Goal: Task Accomplishment & Management: Use online tool/utility

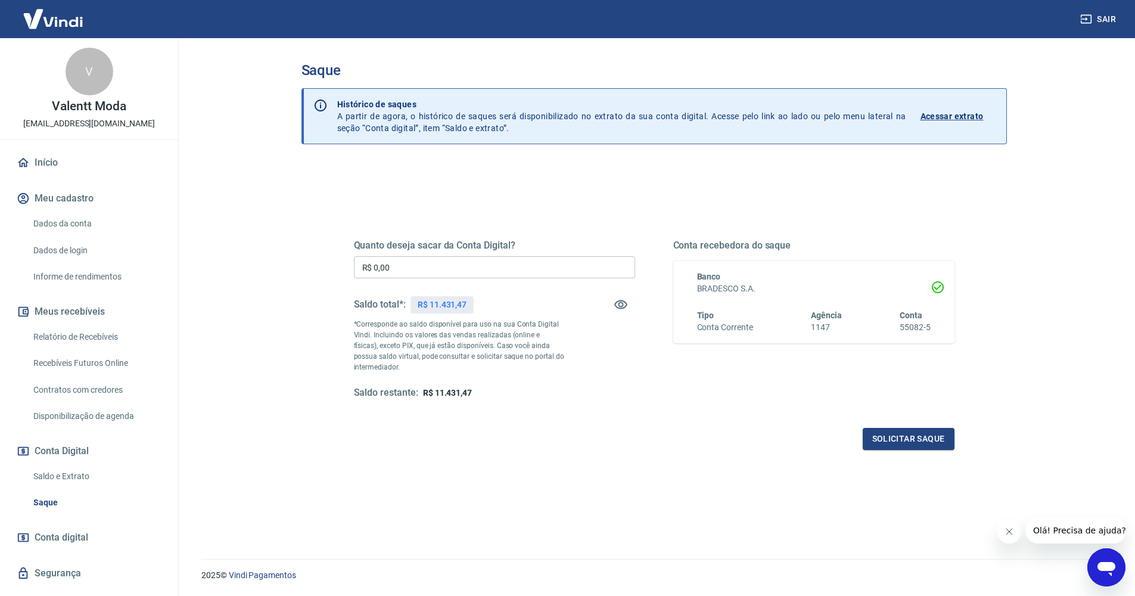
click at [496, 267] on input "R$ 0,00" at bounding box center [494, 267] width 281 height 22
type input "R$ 11.431,47"
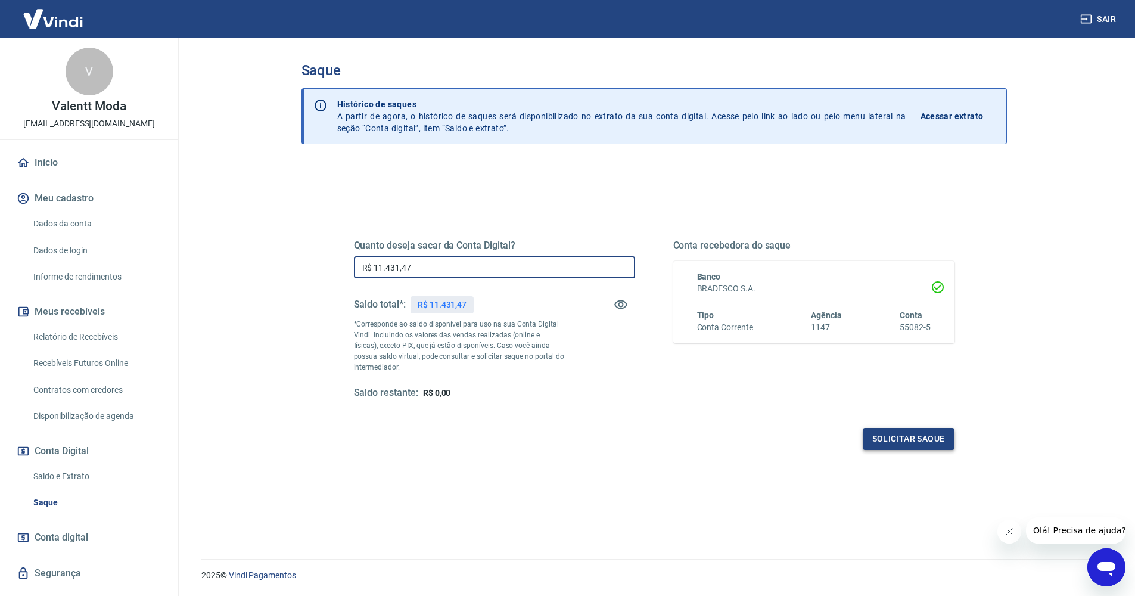
click at [886, 431] on button "Solicitar saque" at bounding box center [908, 439] width 92 height 22
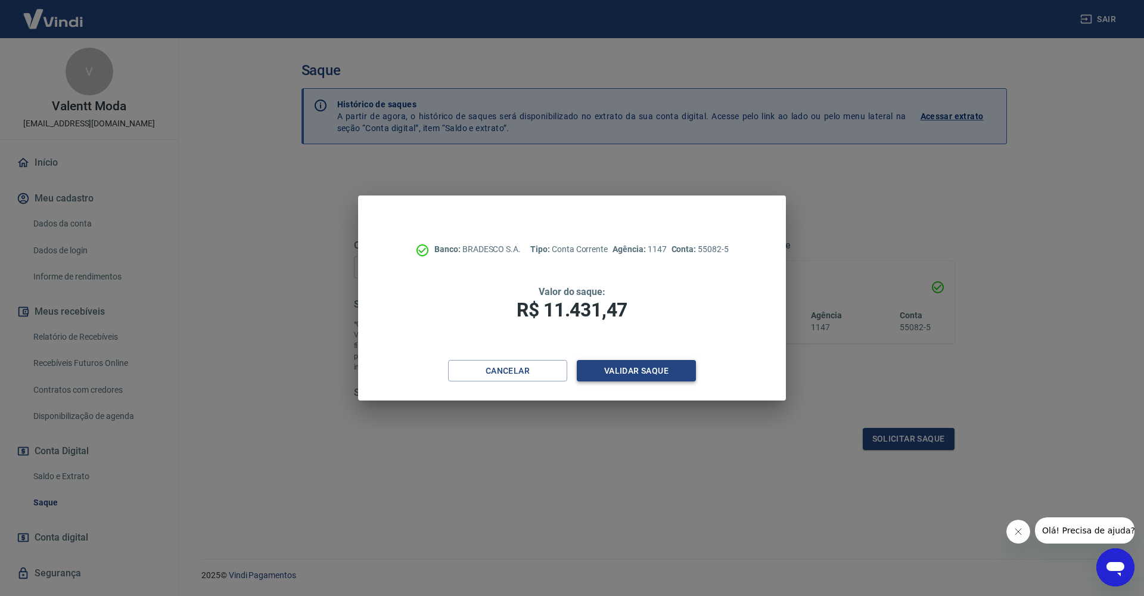
click at [631, 374] on button "Validar saque" at bounding box center [636, 371] width 119 height 22
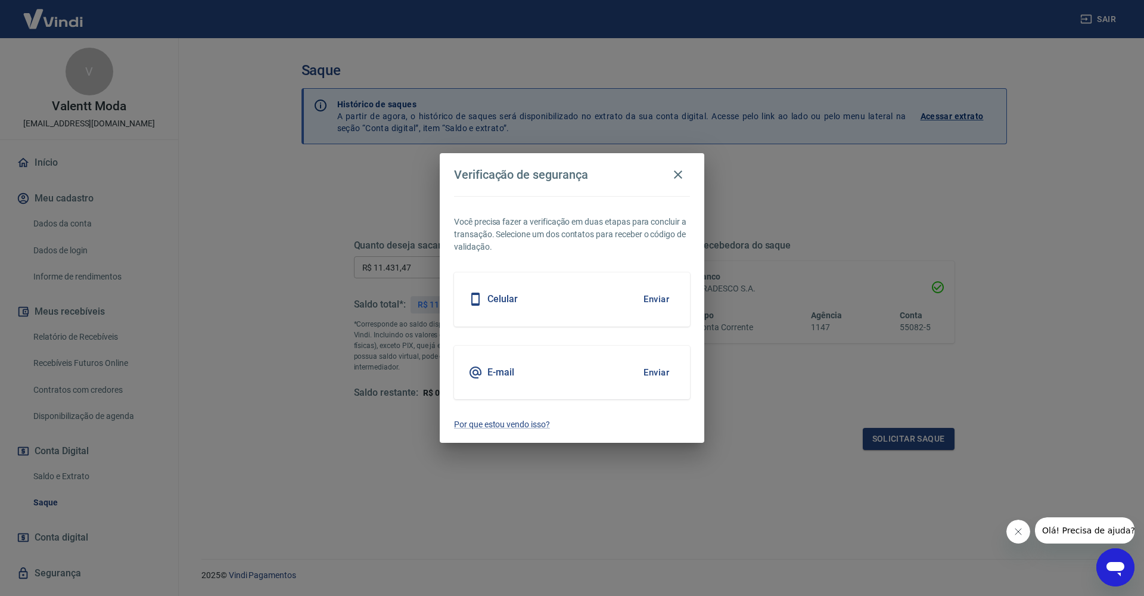
click at [666, 291] on button "Enviar" at bounding box center [656, 299] width 39 height 25
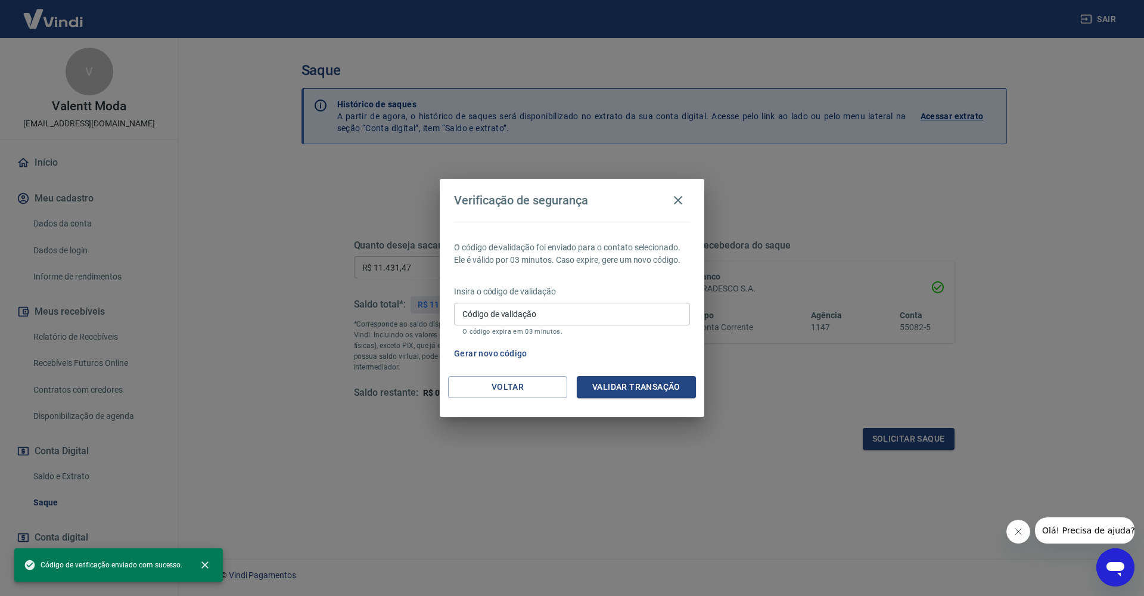
click at [596, 318] on input "Código de validação" at bounding box center [572, 314] width 236 height 22
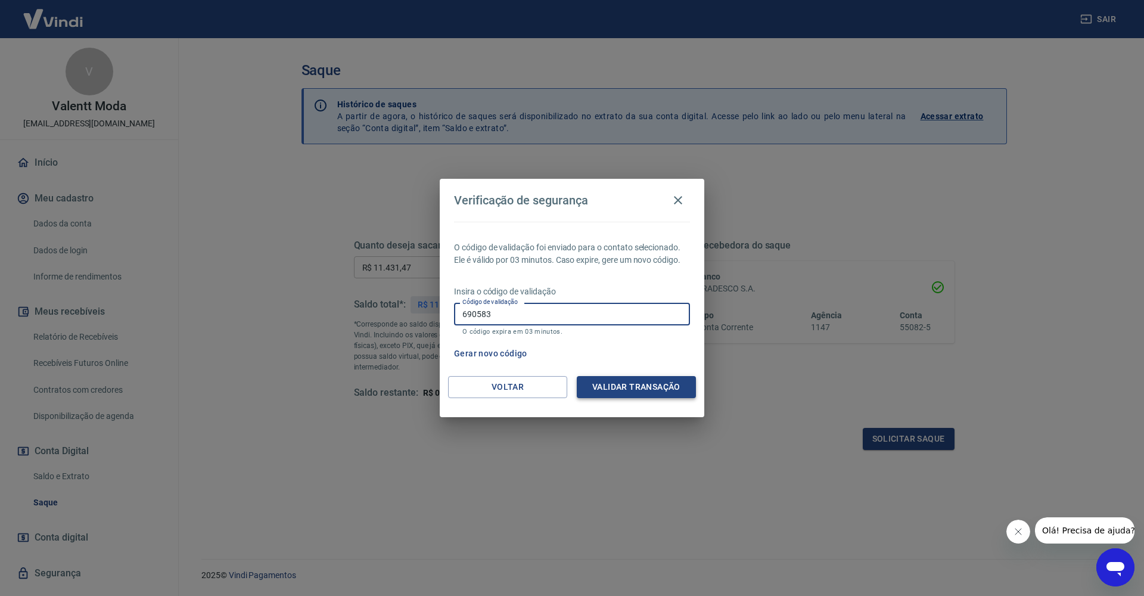
type input "690583"
click at [644, 396] on button "Validar transação" at bounding box center [636, 387] width 119 height 22
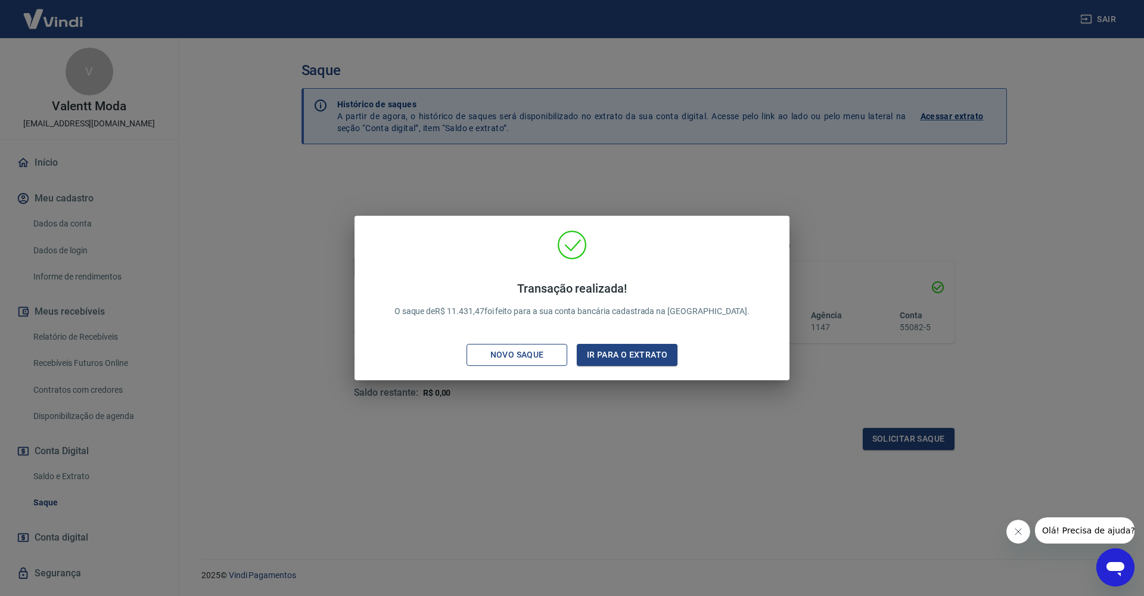
click at [536, 356] on div "Novo saque" at bounding box center [517, 354] width 82 height 15
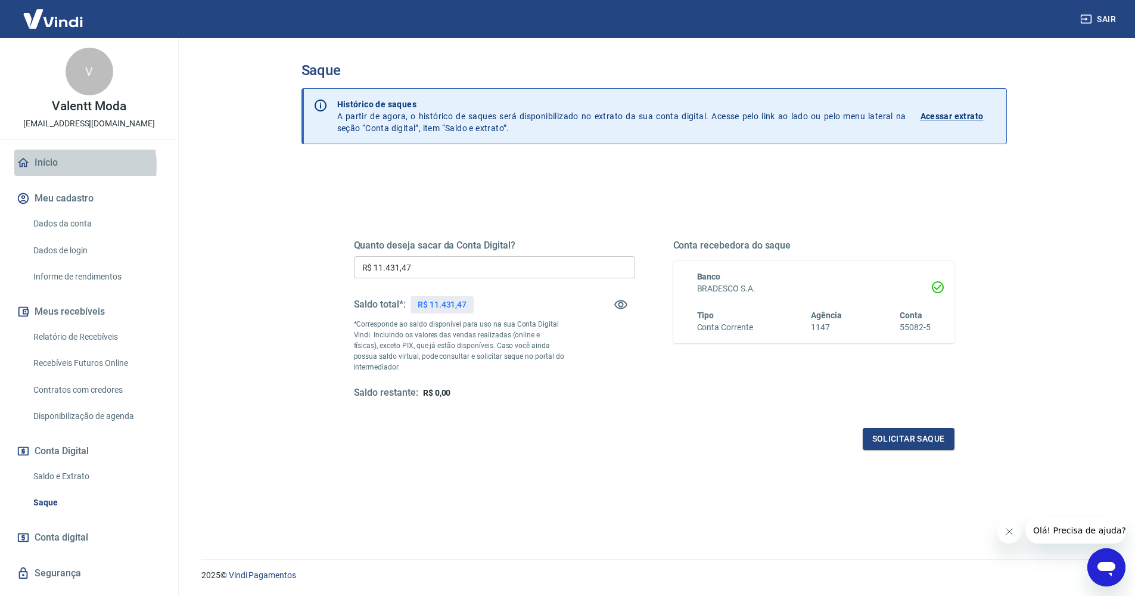
click at [54, 166] on link "Início" at bounding box center [89, 163] width 150 height 26
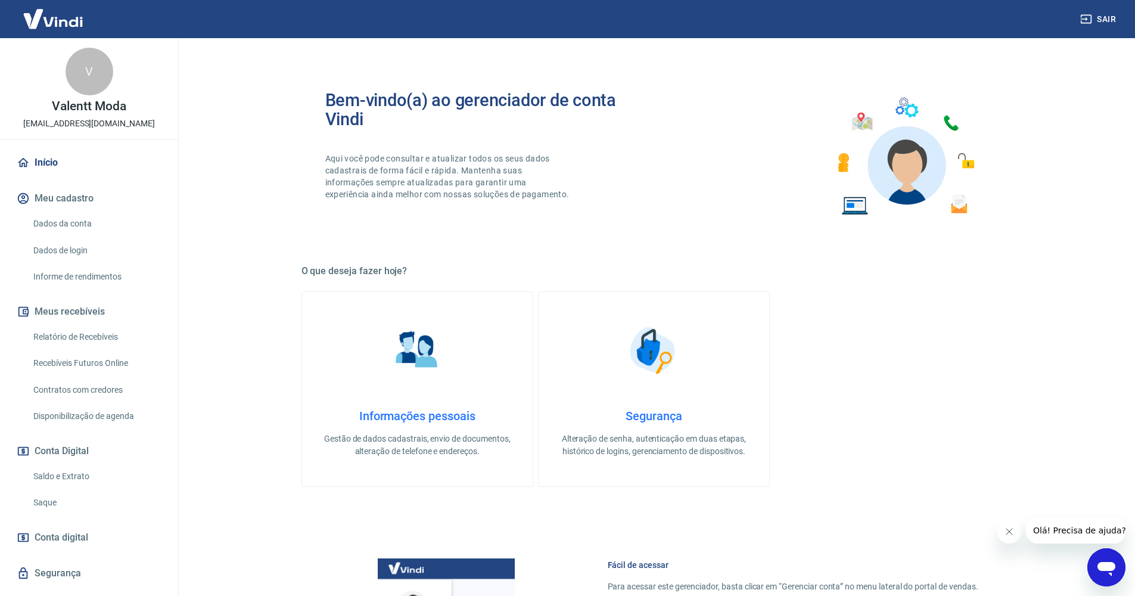
scroll to position [332, 0]
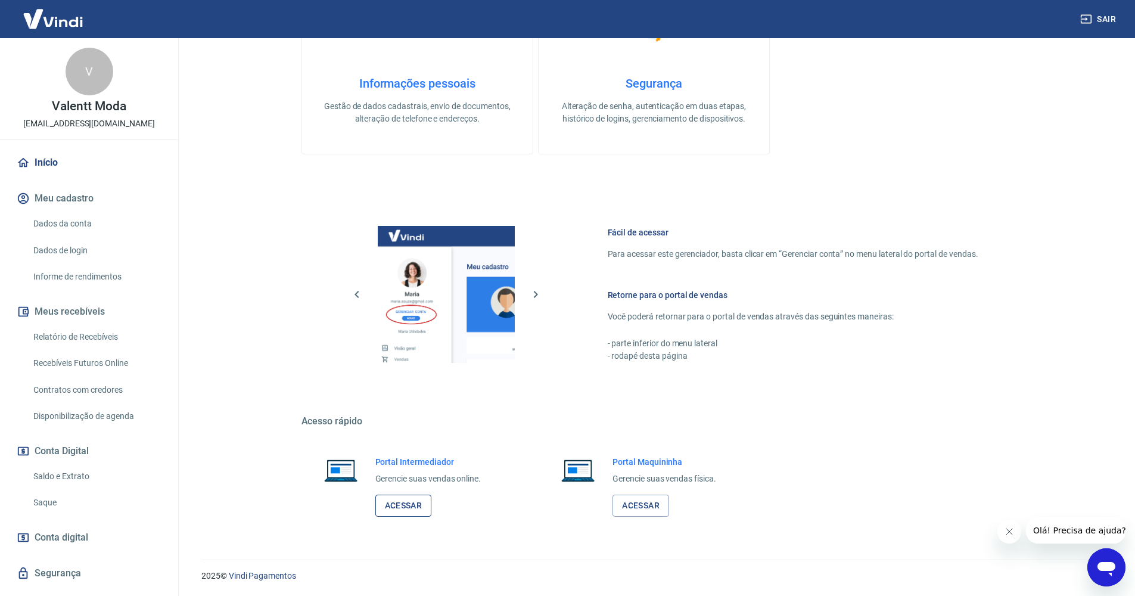
click at [388, 505] on link "Acessar" at bounding box center [403, 505] width 57 height 22
